Goal: Task Accomplishment & Management: Use online tool/utility

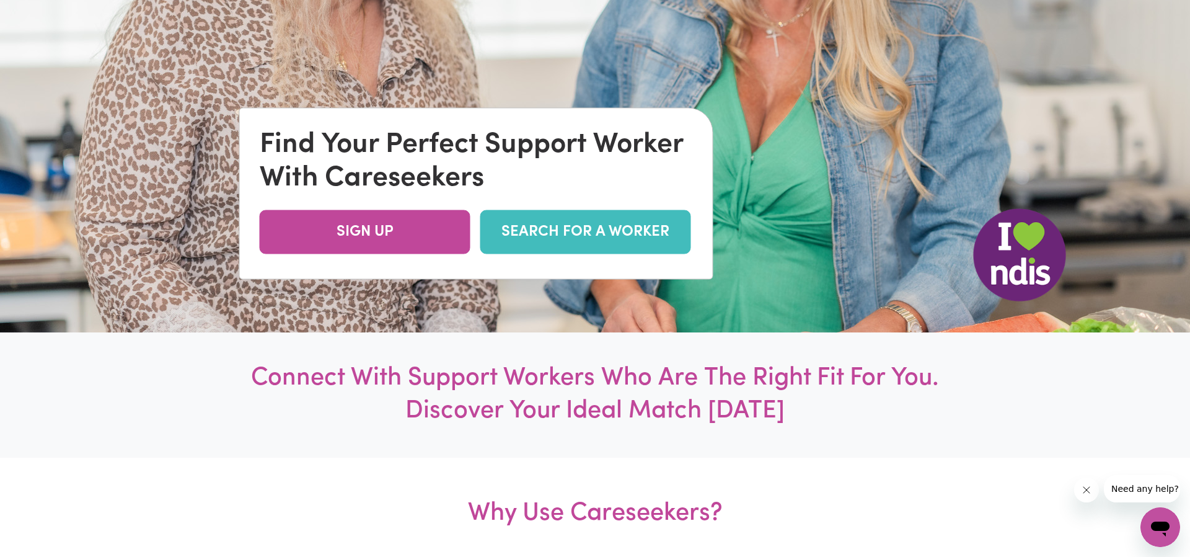
scroll to position [273, 0]
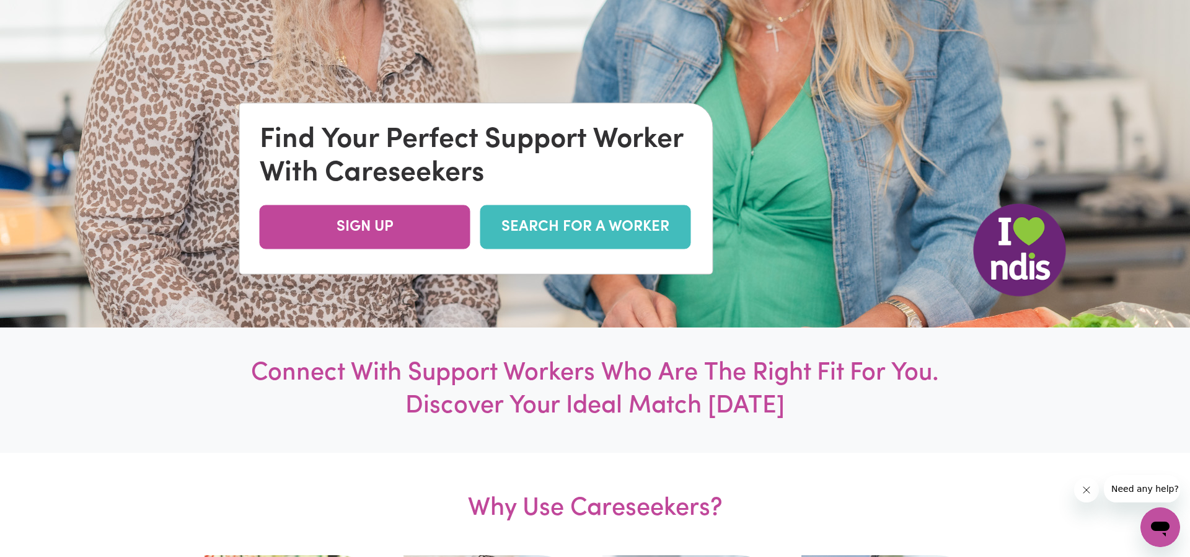
click at [603, 228] on link "SEARCH FOR A WORKER" at bounding box center [585, 227] width 211 height 44
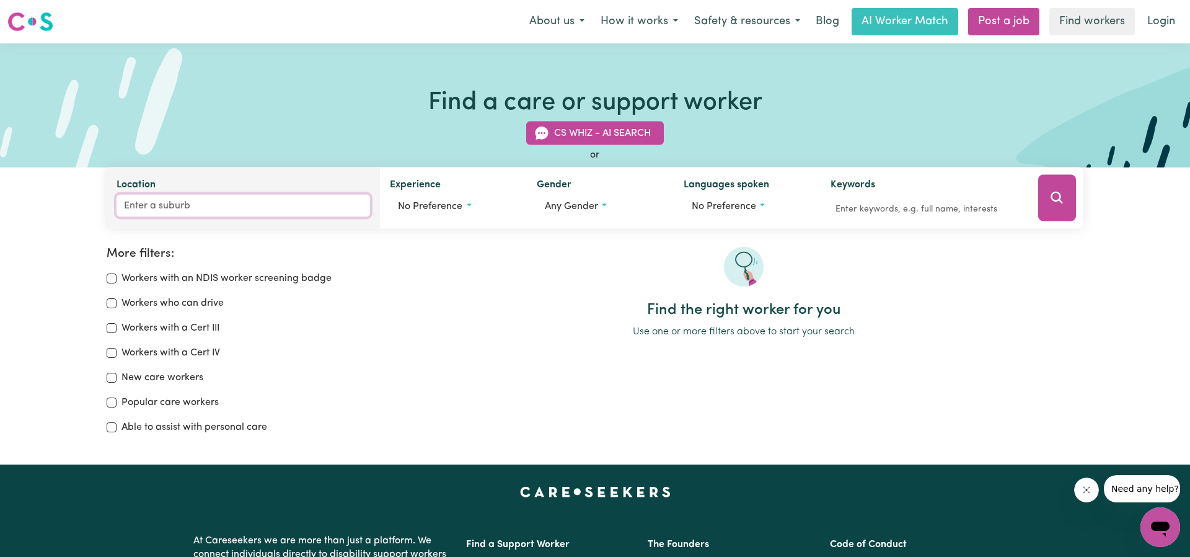
click at [237, 212] on input "Location" at bounding box center [244, 206] width 254 height 22
type input "alkimos"
type input "alkimos, Western Australia, 6038"
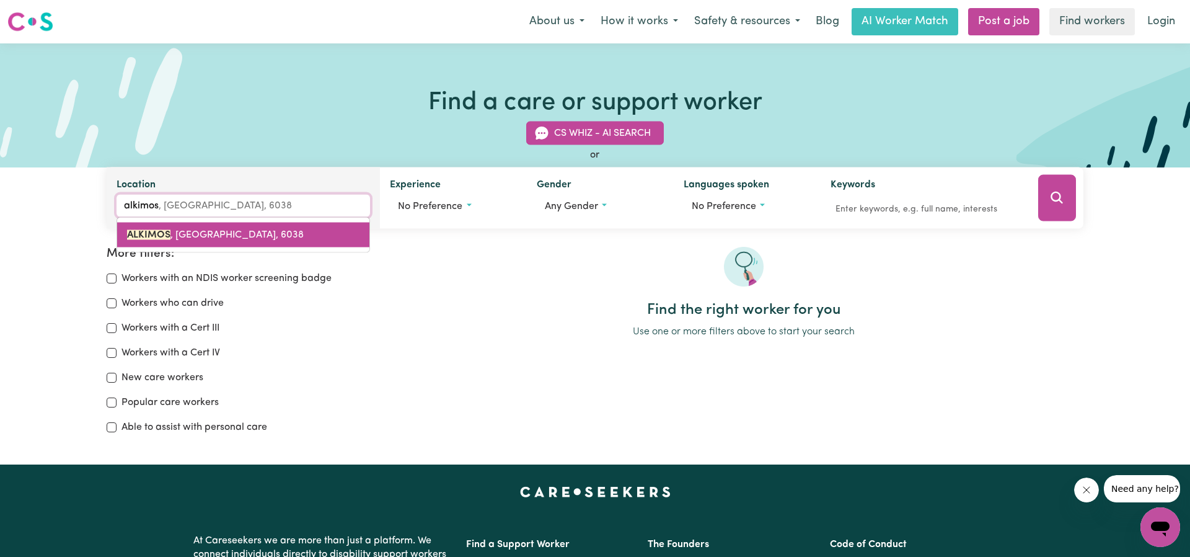
click at [273, 239] on span "ALKIMOS , Western Australia, 6038" at bounding box center [215, 235] width 177 height 10
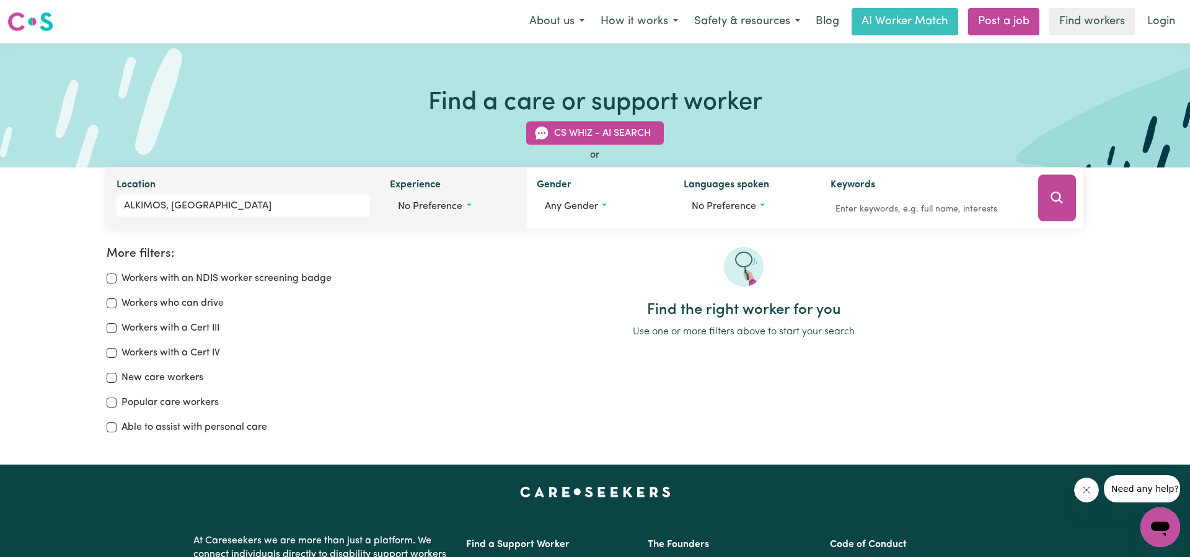
click at [476, 209] on button "No preference" at bounding box center [453, 207] width 127 height 24
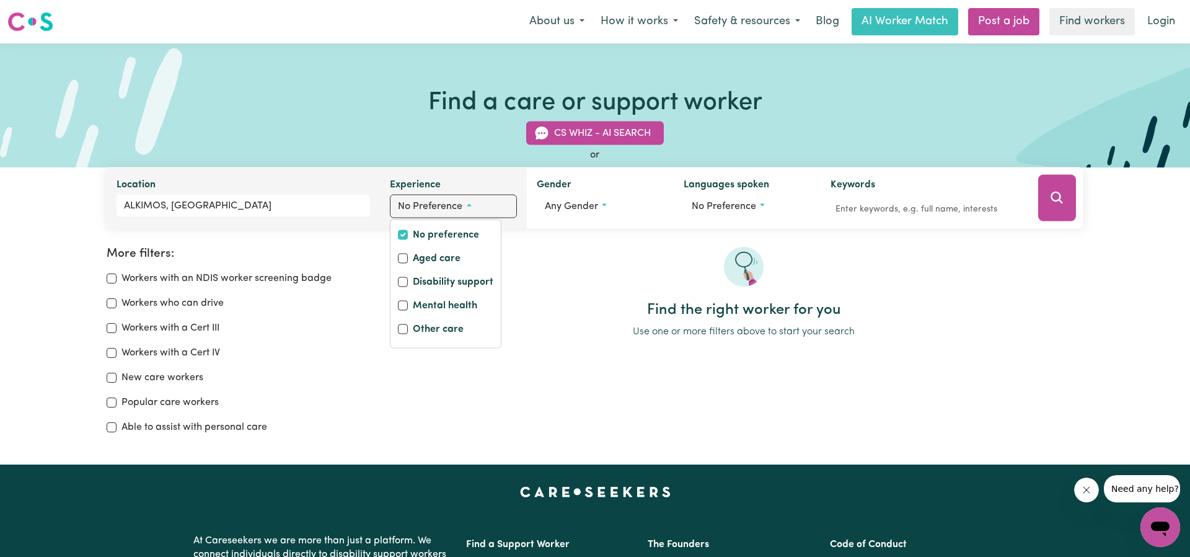
click at [468, 205] on button "No preference" at bounding box center [453, 207] width 127 height 24
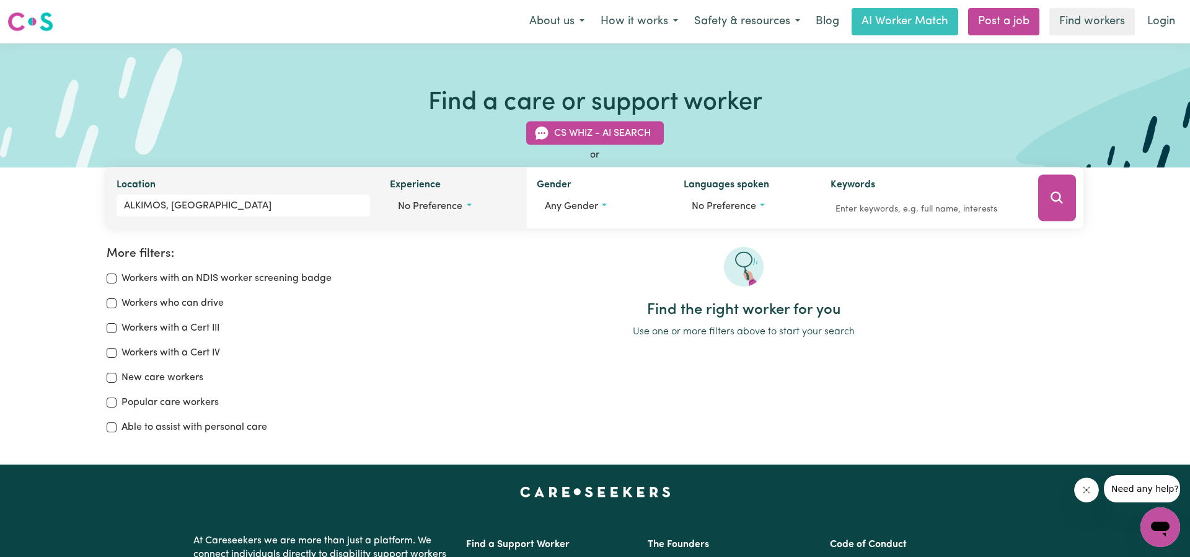
click at [468, 205] on button "No preference" at bounding box center [453, 207] width 127 height 24
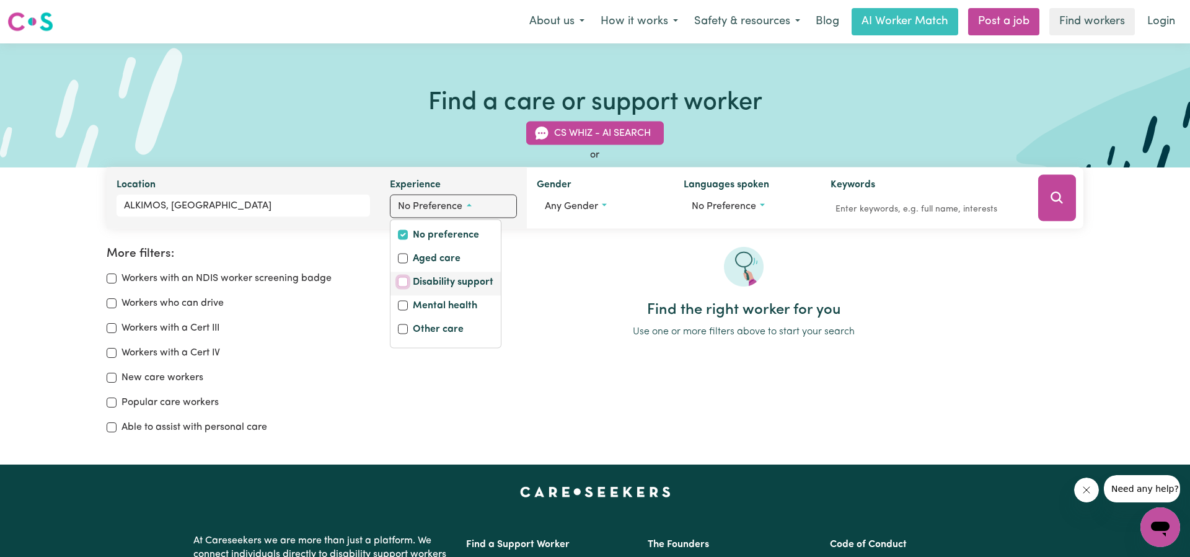
click at [404, 280] on input "Disability support" at bounding box center [403, 282] width 10 height 10
checkbox input "true"
checkbox input "false"
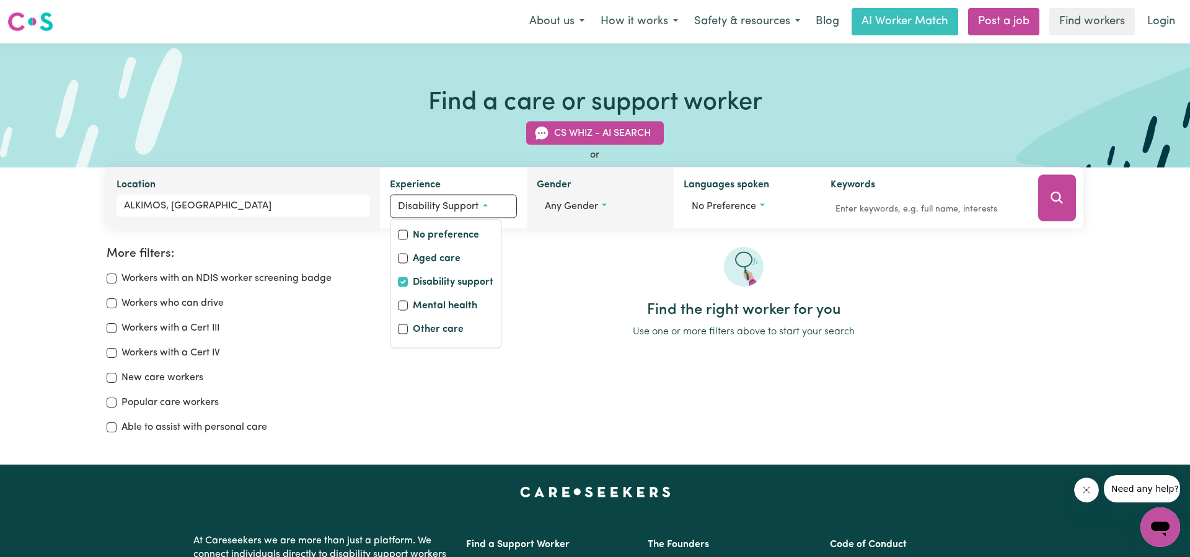
click at [603, 203] on button "Any gender" at bounding box center [600, 207] width 127 height 24
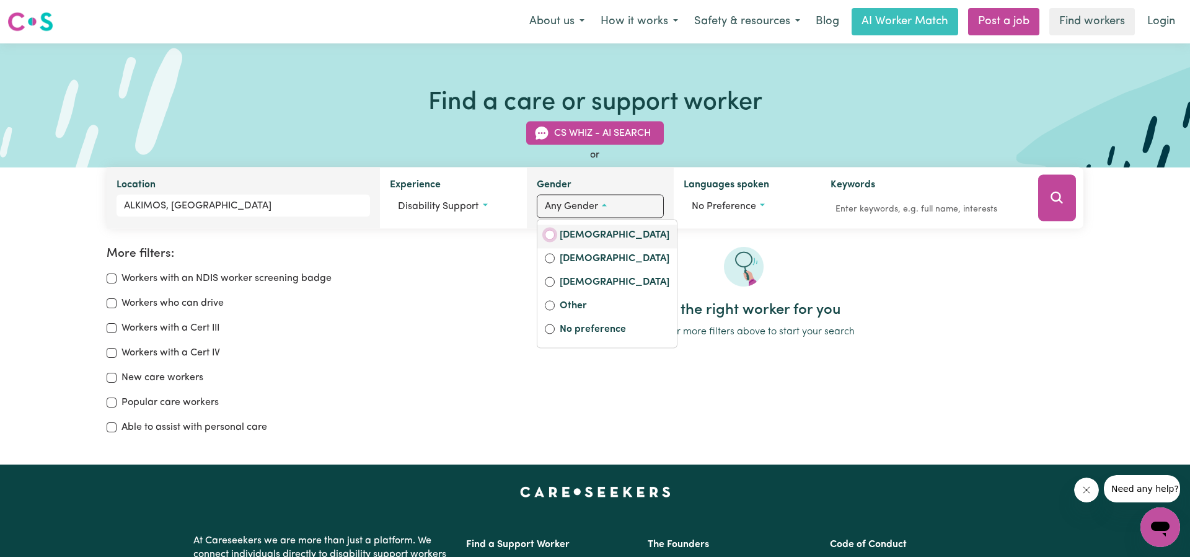
click at [549, 237] on input "Female" at bounding box center [550, 235] width 10 height 10
radio input "true"
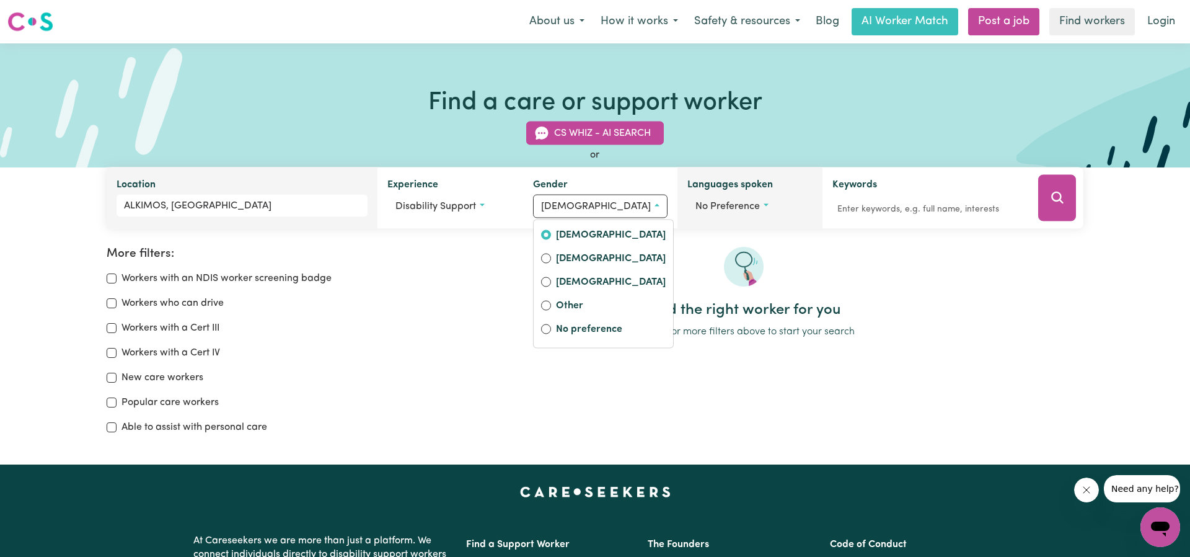
click at [764, 204] on button "No preference" at bounding box center [751, 207] width 126 height 24
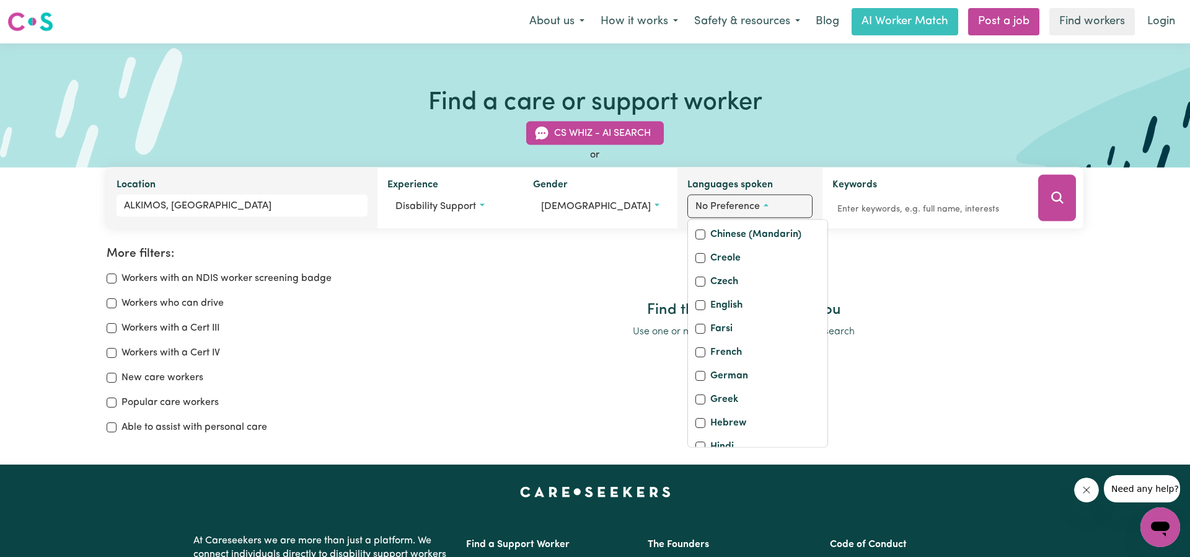
scroll to position [159, 0]
click at [696, 258] on input "Creole" at bounding box center [701, 256] width 10 height 10
checkbox input "true"
checkbox input "false"
click at [698, 350] on input "French" at bounding box center [701, 350] width 10 height 10
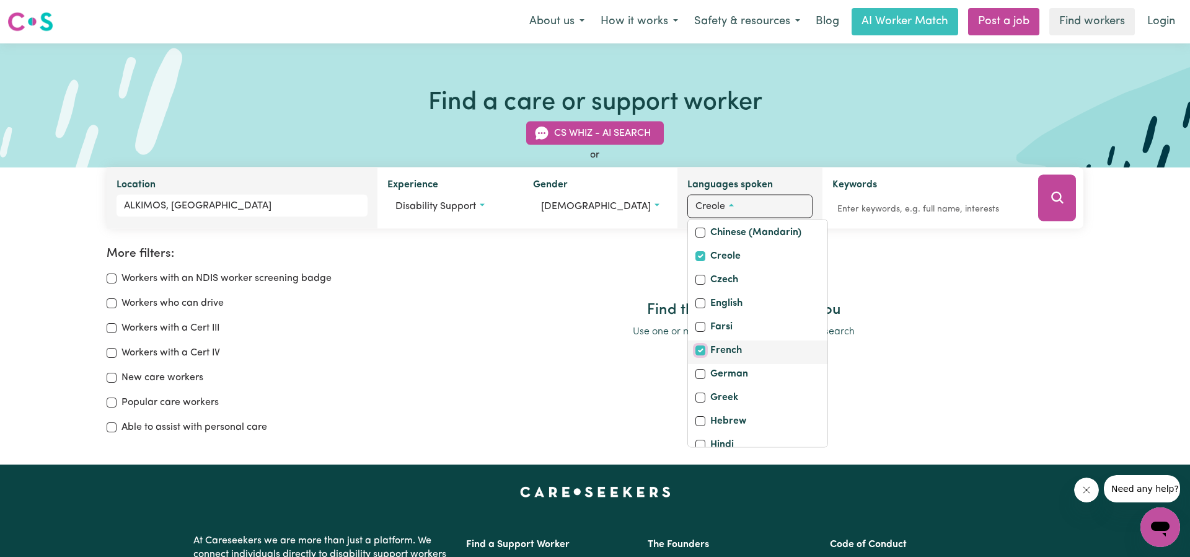
checkbox input "true"
click at [926, 256] on div at bounding box center [743, 274] width 679 height 55
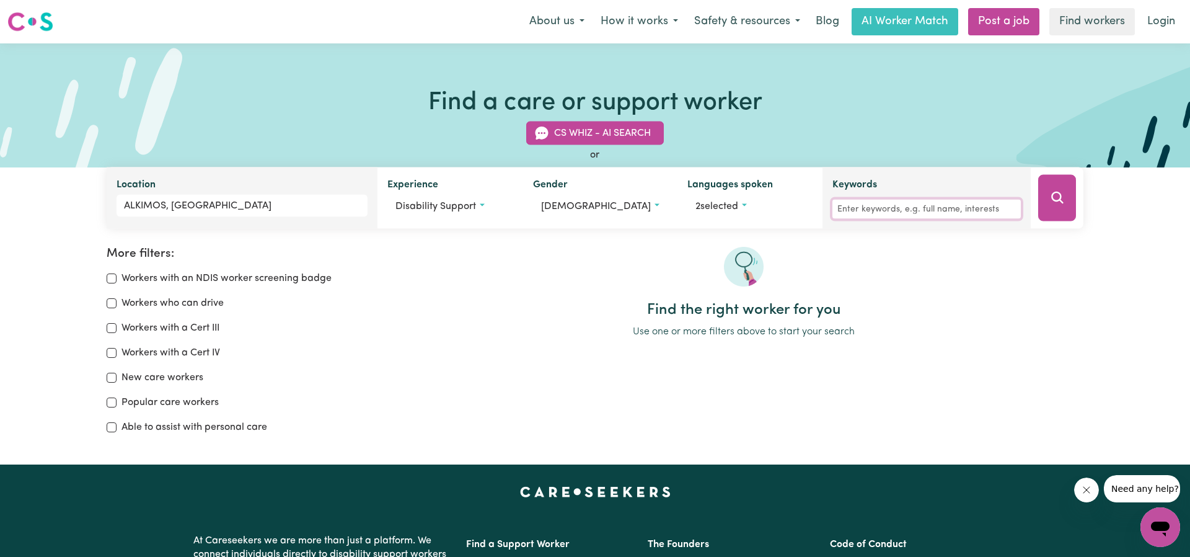
click at [854, 208] on input "Keywords" at bounding box center [927, 209] width 188 height 19
click at [108, 304] on input "Workers who can drive" at bounding box center [112, 303] width 10 height 10
checkbox input "true"
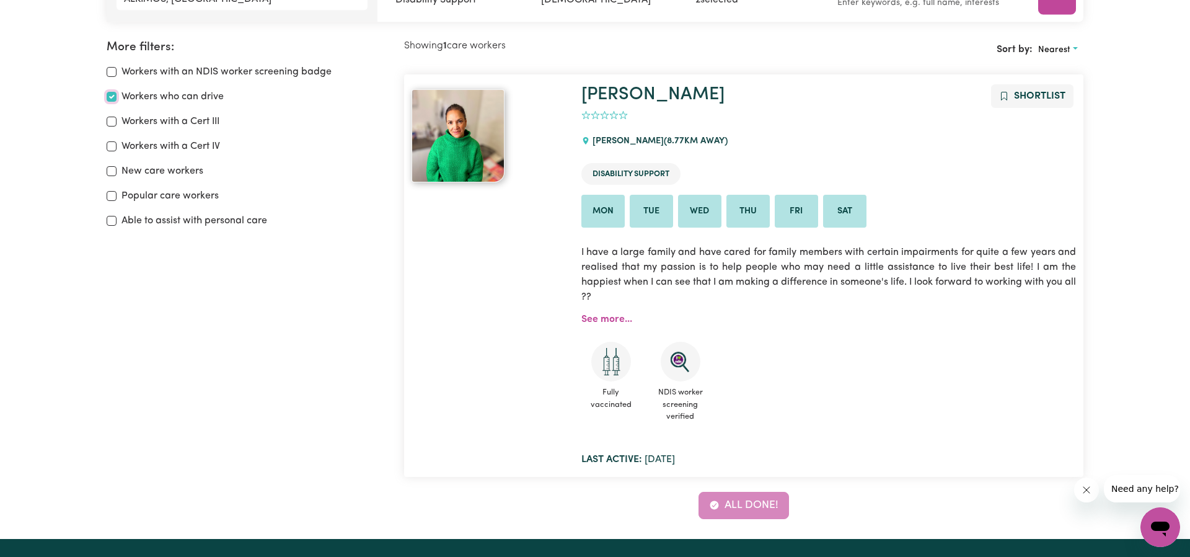
scroll to position [207, 0]
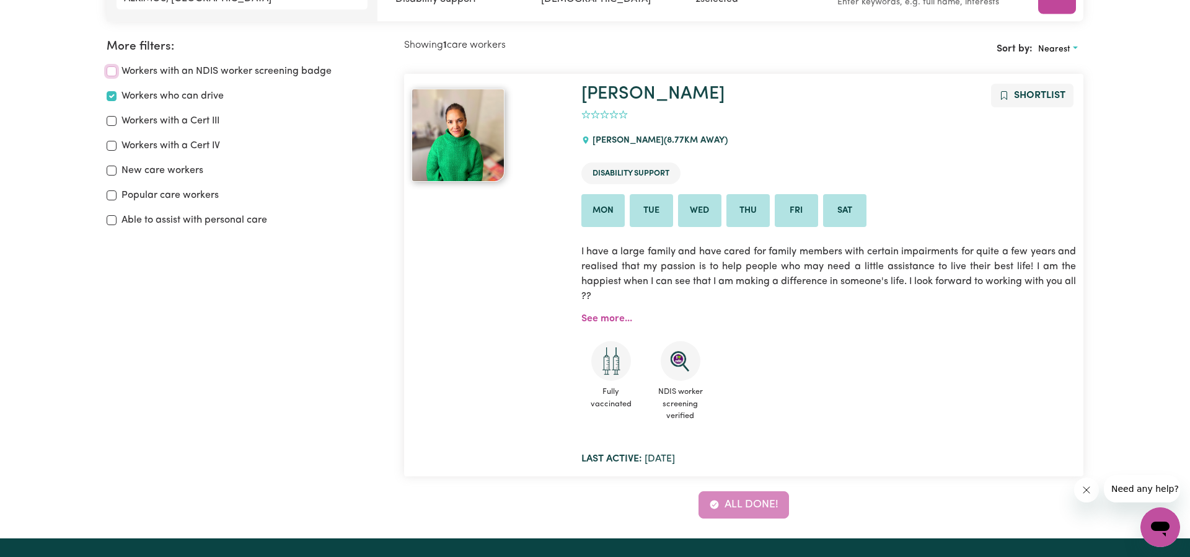
click at [112, 72] on input "Workers with an NDIS worker screening badge" at bounding box center [112, 71] width 10 height 10
checkbox input "true"
click at [107, 217] on input "Able to assist with personal care" at bounding box center [112, 220] width 10 height 10
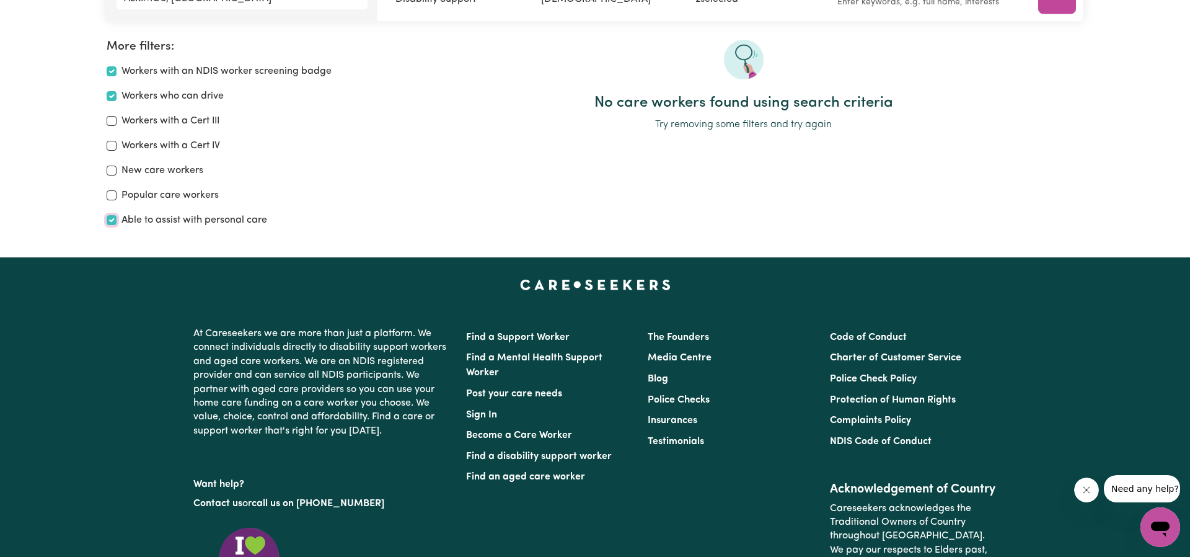
click at [111, 219] on input "Able to assist with personal care" at bounding box center [112, 220] width 10 height 10
checkbox input "false"
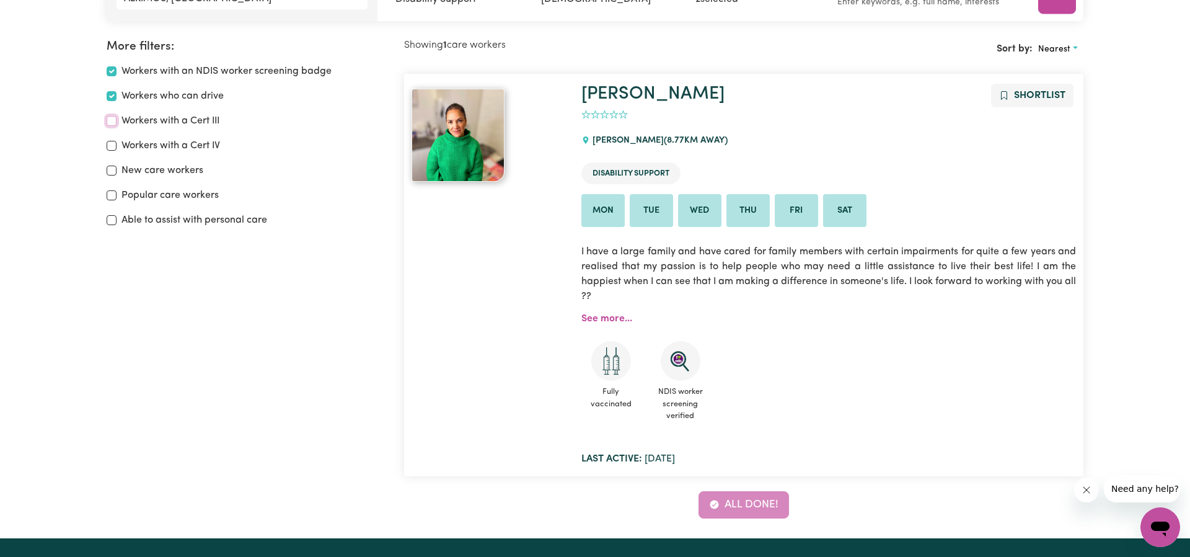
click at [110, 120] on input "Workers with a Cert III" at bounding box center [112, 121] width 10 height 10
checkbox input "true"
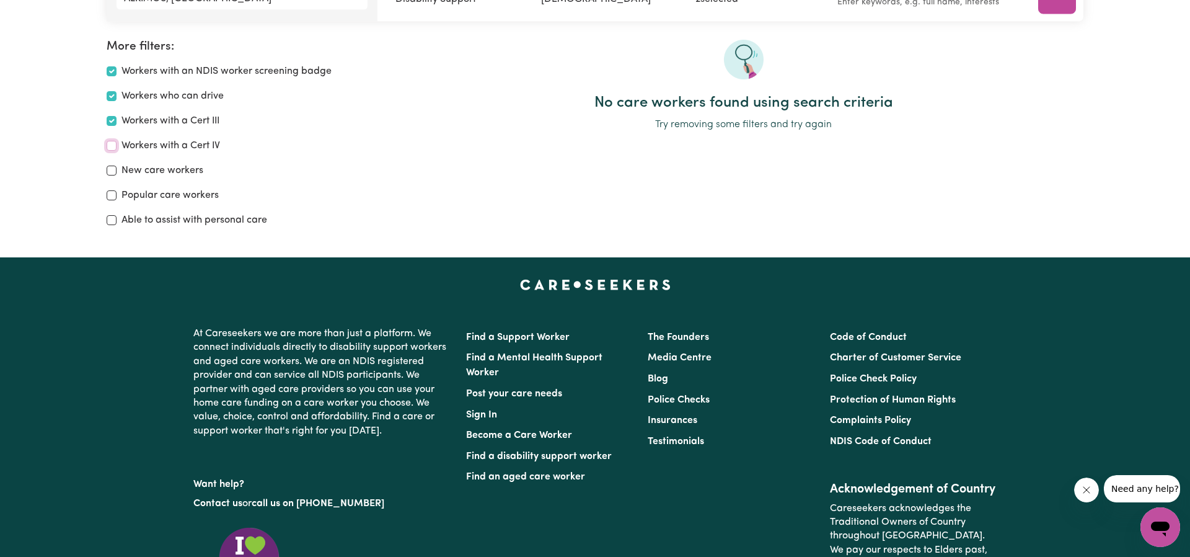
click at [107, 144] on input "Workers with a Cert IV" at bounding box center [112, 146] width 10 height 10
checkbox input "true"
click at [111, 120] on input "Workers with a Cert III" at bounding box center [112, 121] width 10 height 10
checkbox input "false"
click at [111, 144] on input "Workers with a Cert IV" at bounding box center [112, 146] width 10 height 10
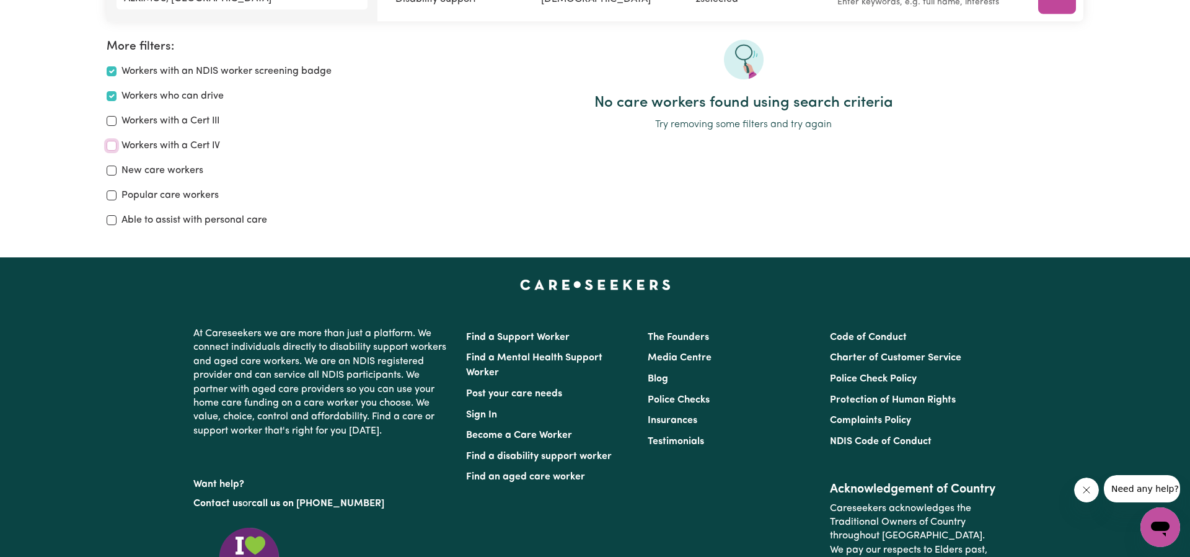
checkbox input "false"
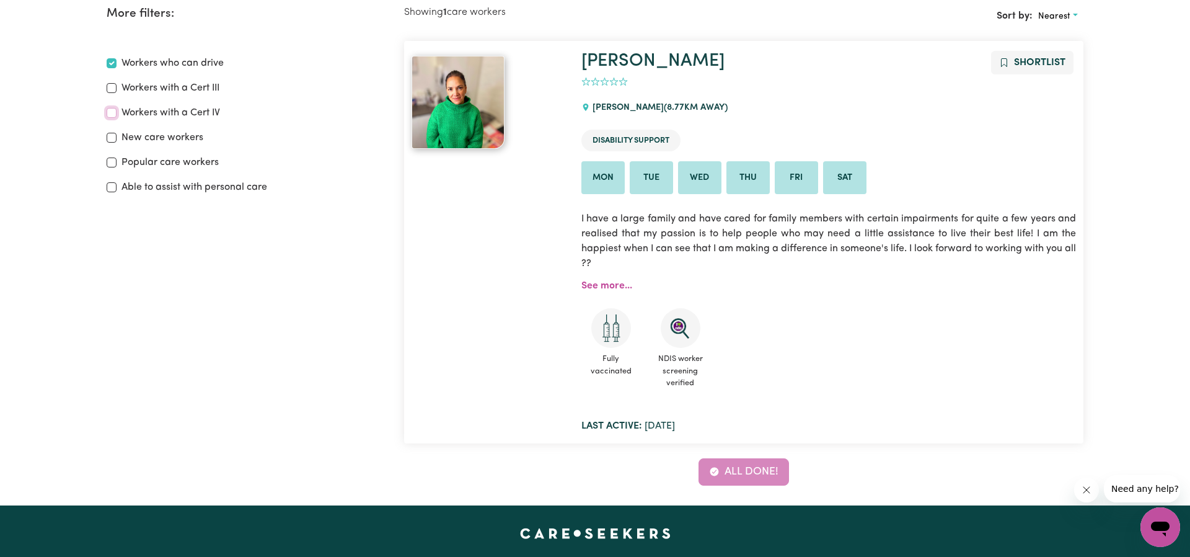
scroll to position [227, 0]
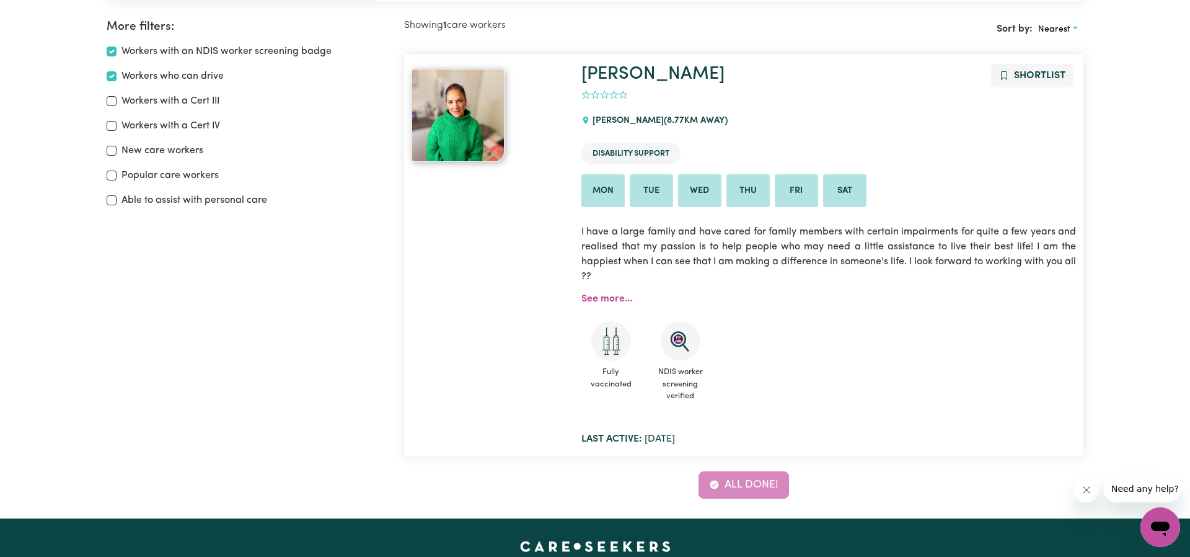
click at [462, 115] on img at bounding box center [458, 115] width 93 height 93
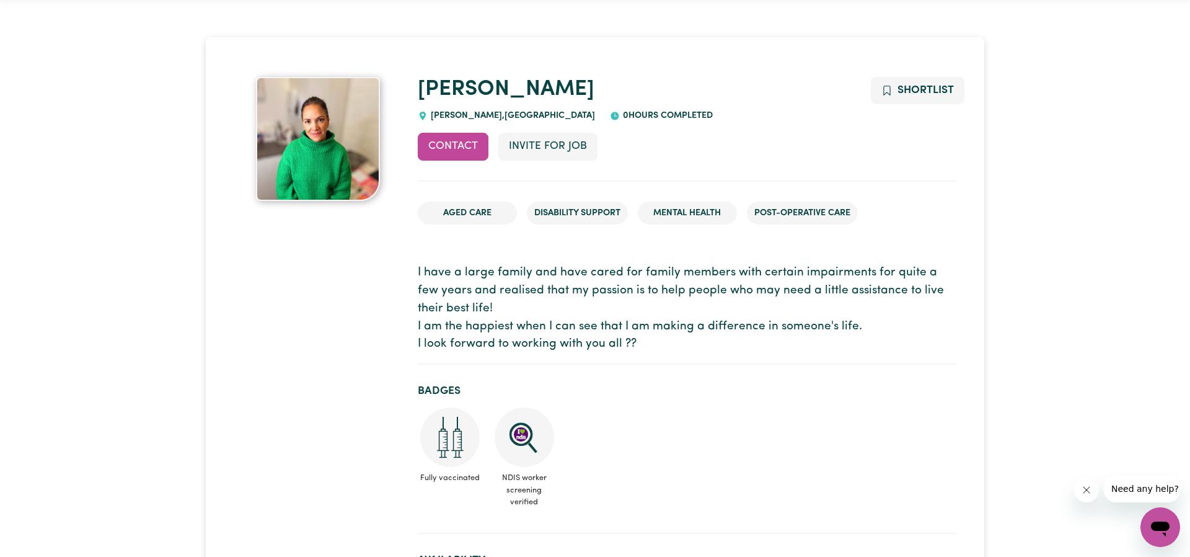
scroll to position [48, 0]
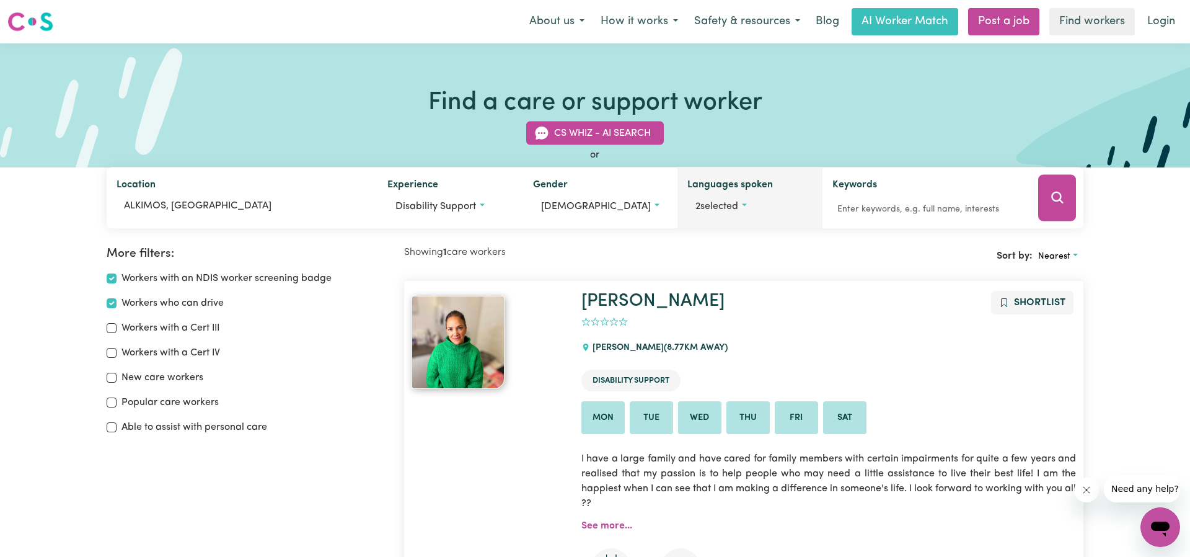
click at [746, 206] on button "2 selected" at bounding box center [751, 207] width 126 height 24
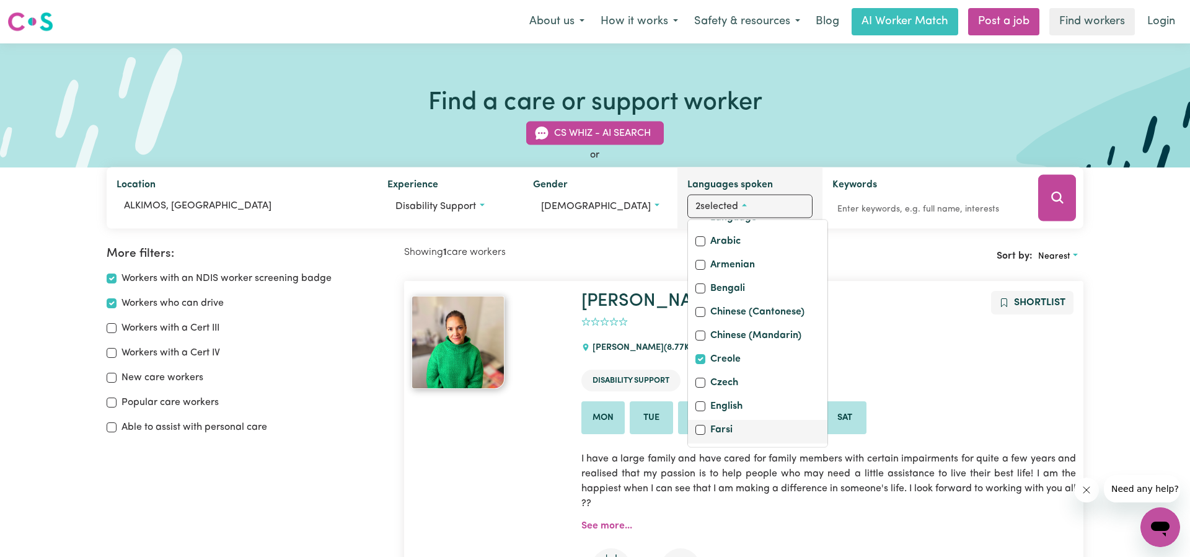
scroll to position [112, 0]
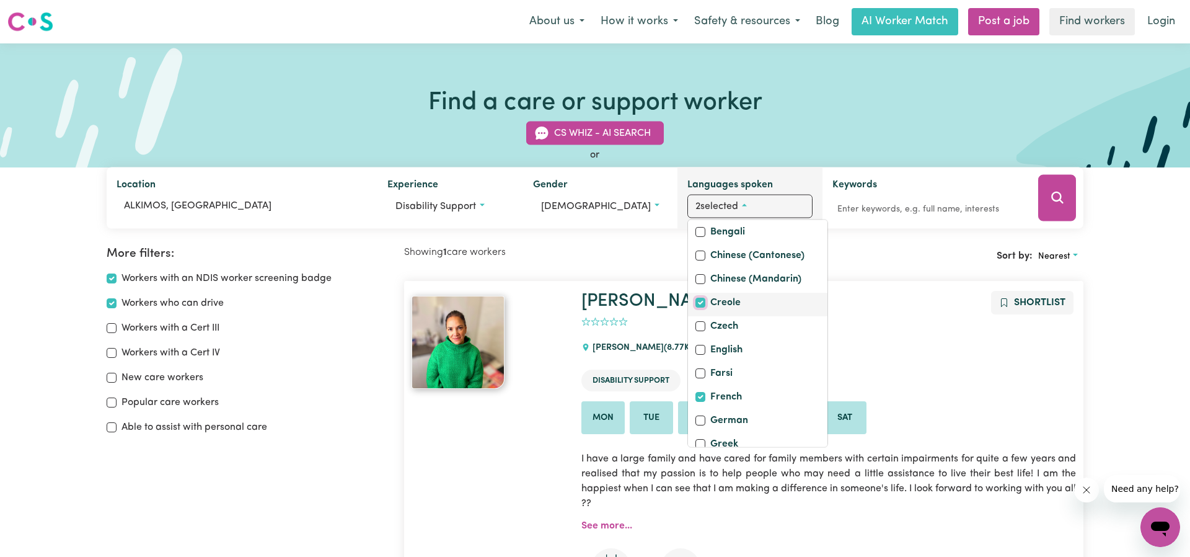
click at [696, 305] on input "Creole" at bounding box center [701, 303] width 10 height 10
checkbox input "false"
click at [1062, 201] on icon "Search" at bounding box center [1057, 197] width 15 height 15
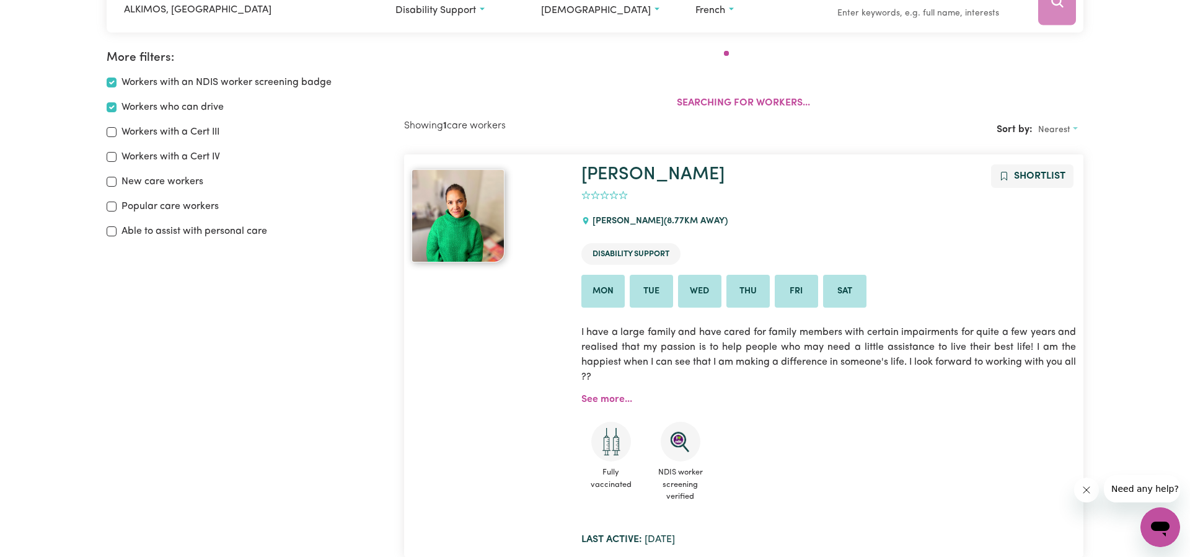
scroll to position [207, 0]
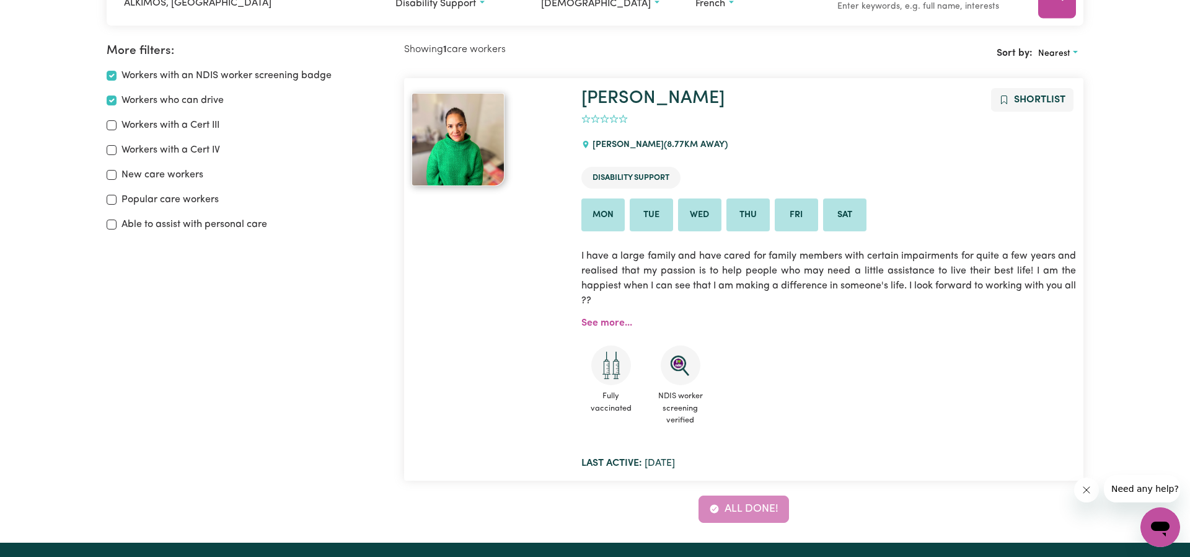
scroll to position [207, 0]
